Goal: Find specific page/section: Find specific page/section

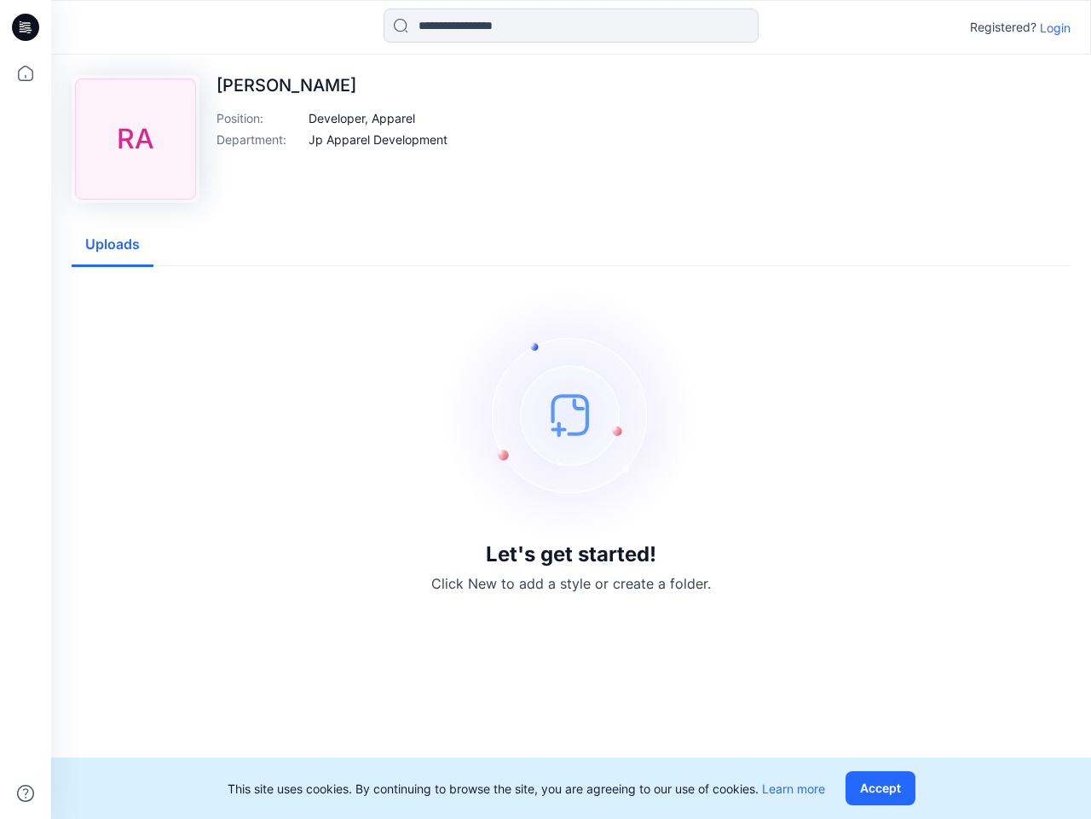
click at [546, 409] on img at bounding box center [571, 414] width 256 height 256
click at [26, 27] on icon at bounding box center [28, 27] width 7 height 1
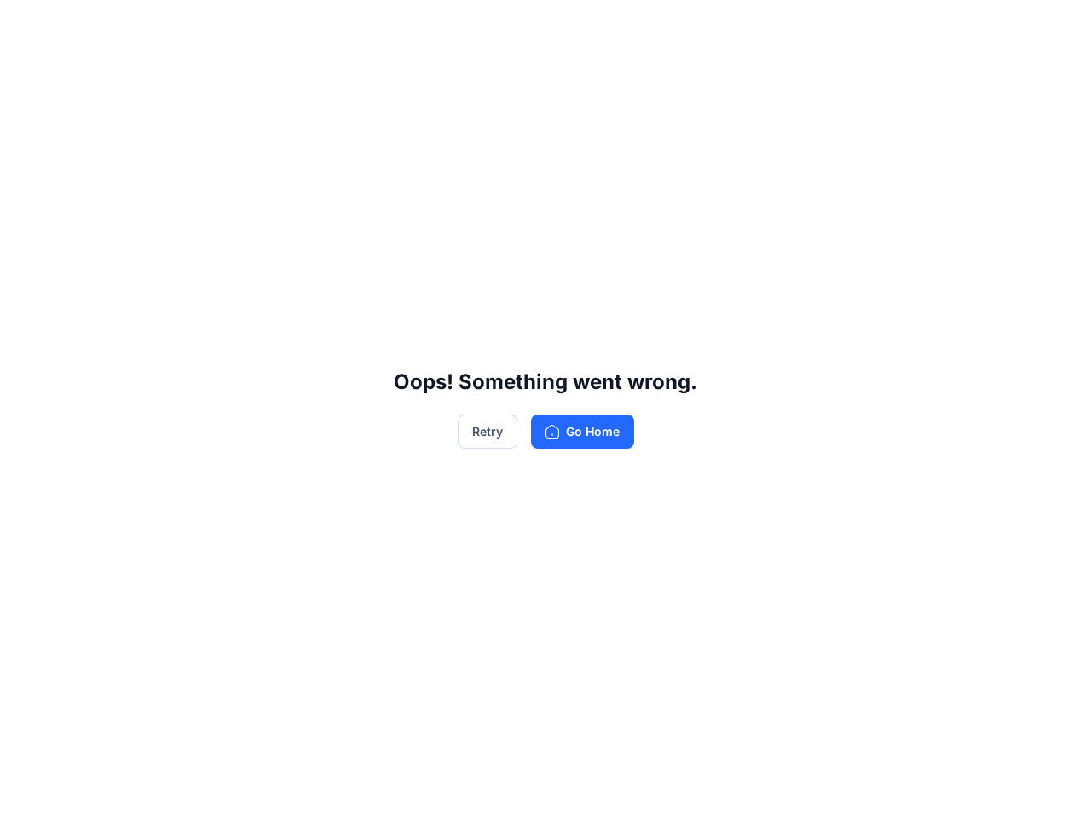
click at [26, 793] on div "Oops! Something went wrong. Retry Go Home" at bounding box center [545, 409] width 1091 height 819
click at [571, 26] on div "Oops! Something went wrong. Retry Go Home" at bounding box center [545, 409] width 1091 height 819
click at [1056, 27] on div "Oops! Something went wrong. Retry Go Home" at bounding box center [545, 409] width 1091 height 819
click at [362, 118] on div "Oops! Something went wrong. Retry Go Home" at bounding box center [545, 409] width 1091 height 819
click at [378, 139] on div "Oops! Something went wrong. Retry Go Home" at bounding box center [545, 409] width 1091 height 819
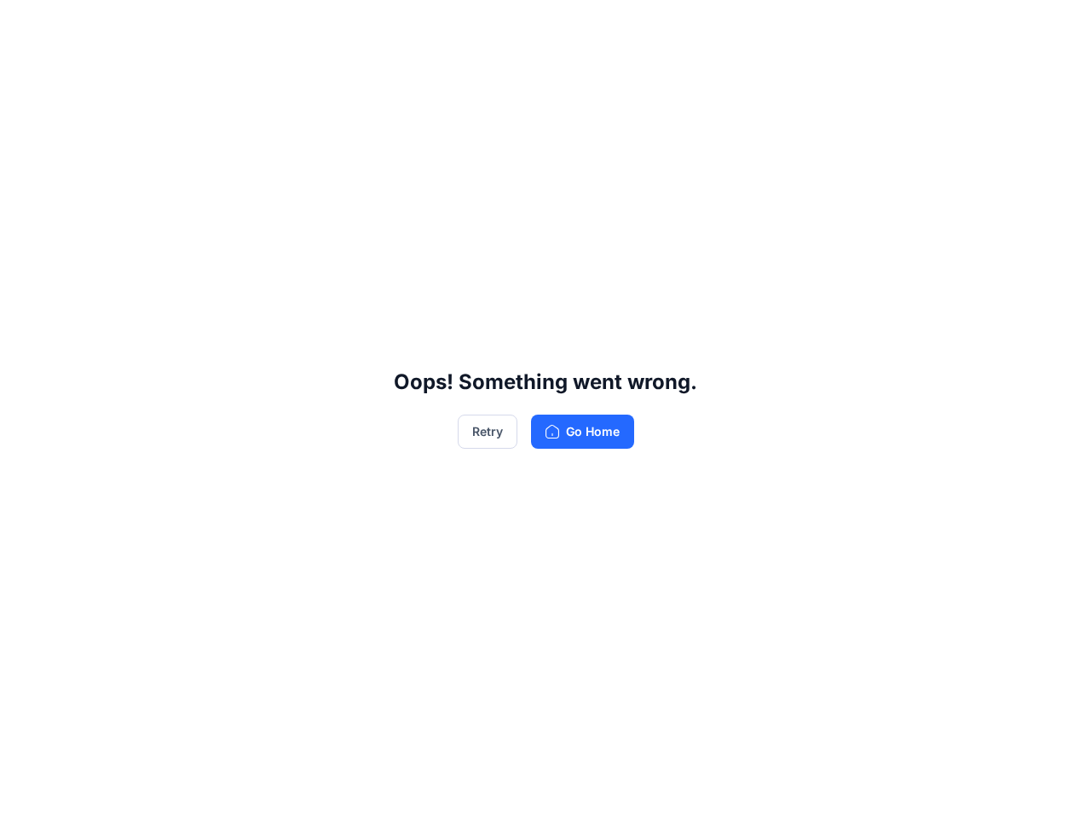
click at [113, 245] on div "Oops! Something went wrong. Retry Go Home" at bounding box center [545, 409] width 1091 height 819
click at [884, 788] on div "Oops! Something went wrong. Retry Go Home" at bounding box center [545, 409] width 1091 height 819
